Goal: Navigation & Orientation: Go to known website

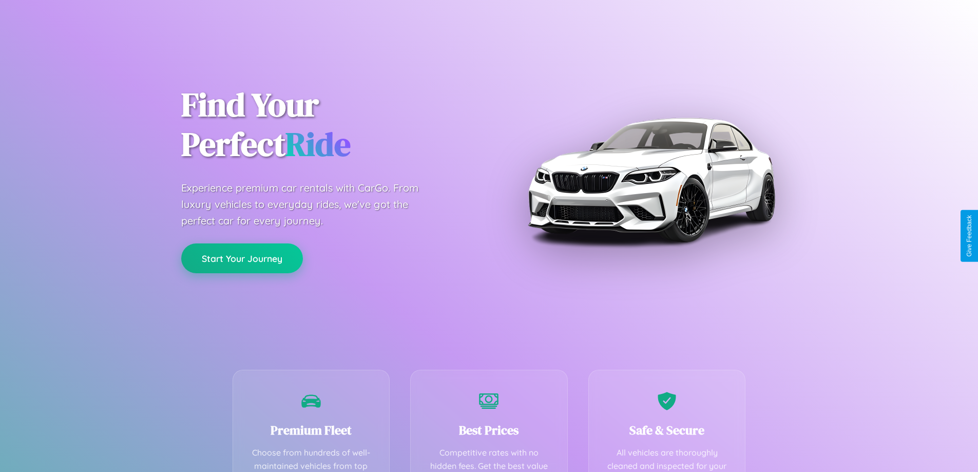
click at [242, 258] on button "Start Your Journey" at bounding box center [242, 258] width 122 height 30
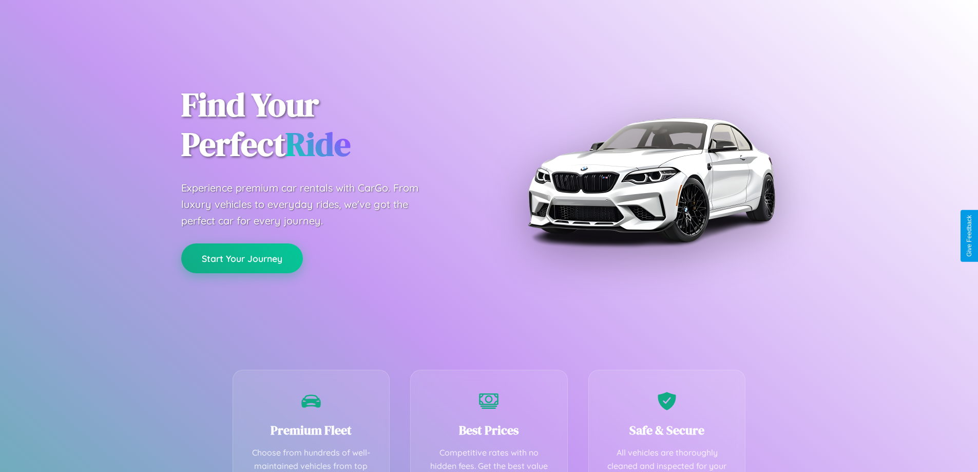
click at [242, 258] on button "Start Your Journey" at bounding box center [242, 258] width 122 height 30
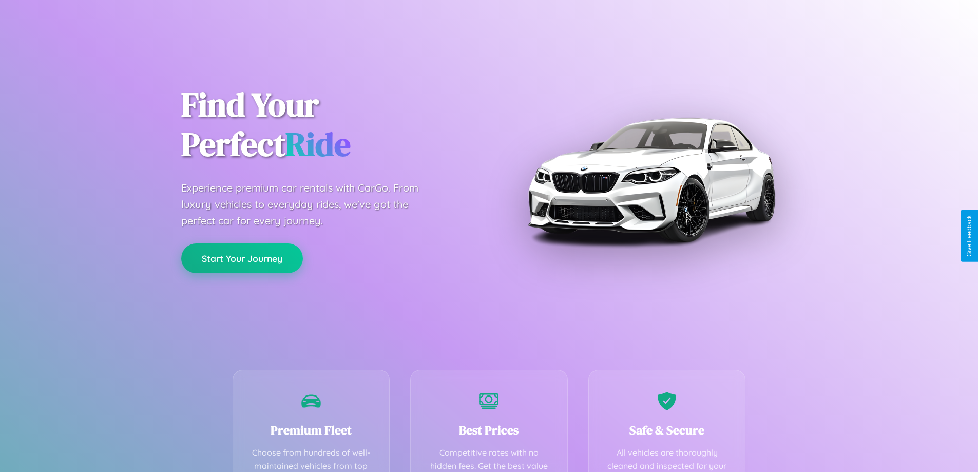
click at [242, 258] on button "Start Your Journey" at bounding box center [242, 258] width 122 height 30
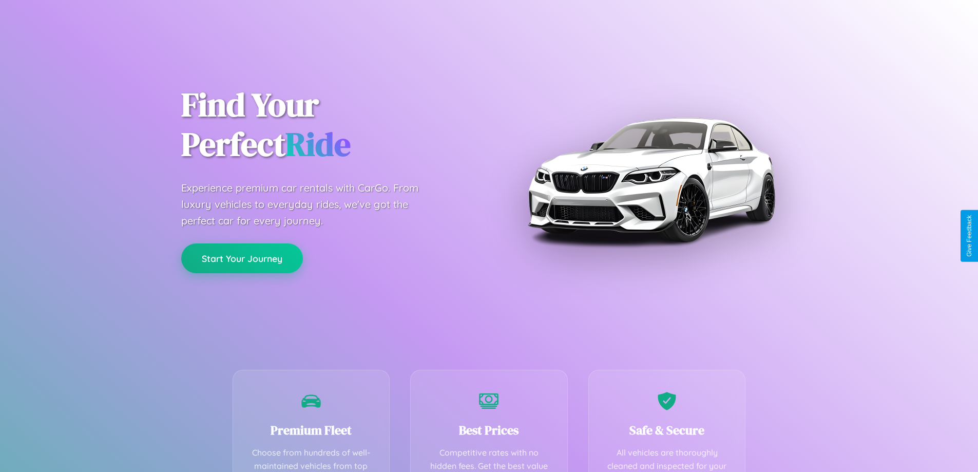
click at [242, 258] on button "Start Your Journey" at bounding box center [242, 258] width 122 height 30
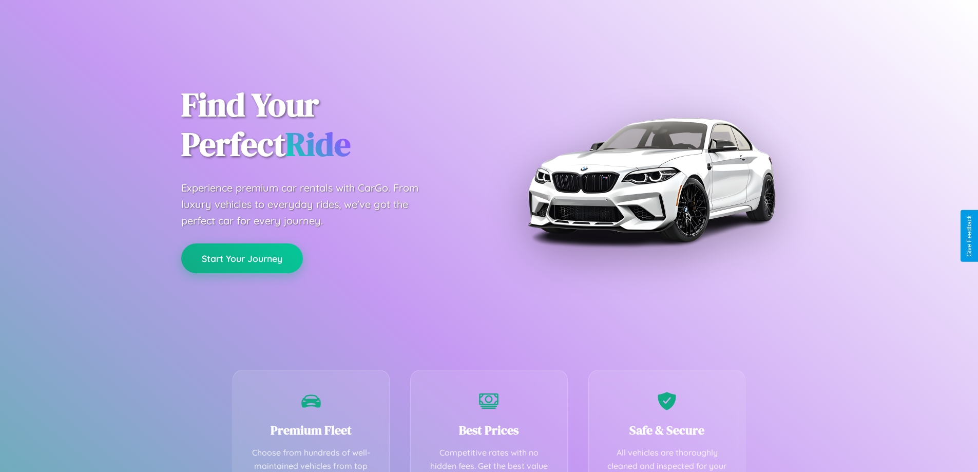
click at [242, 258] on button "Start Your Journey" at bounding box center [242, 258] width 122 height 30
